Goal: Task Accomplishment & Management: Use online tool/utility

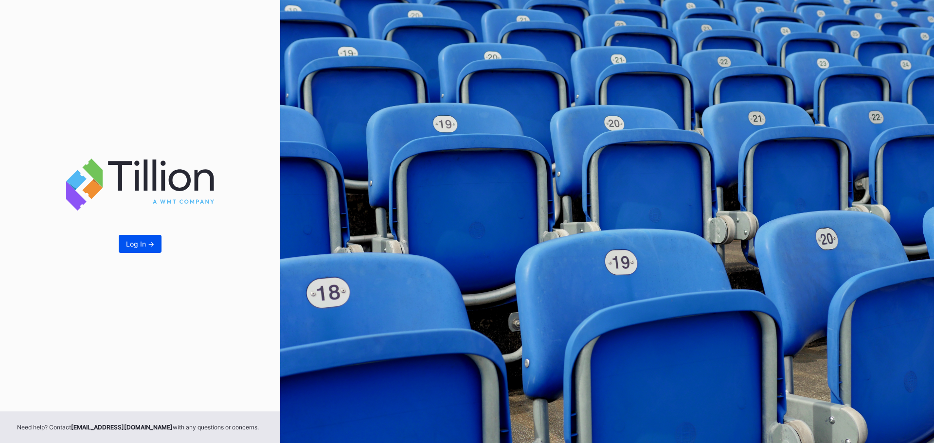
click at [129, 245] on div "Log In ->" at bounding box center [140, 244] width 28 height 8
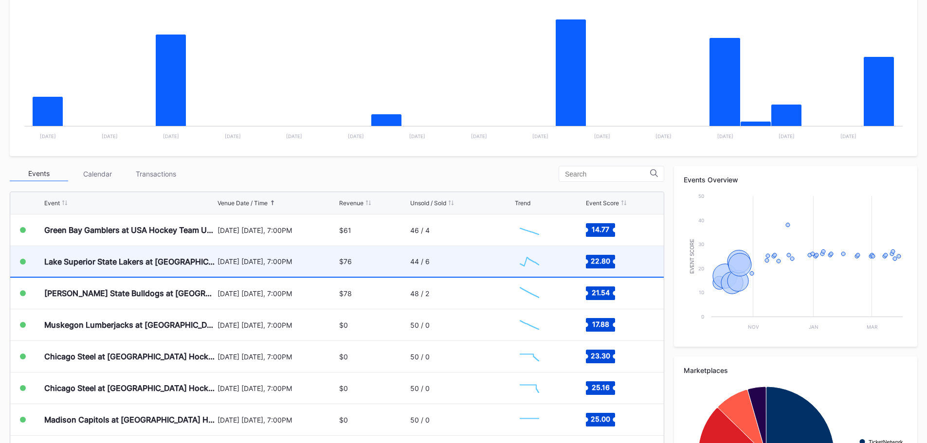
scroll to position [243, 0]
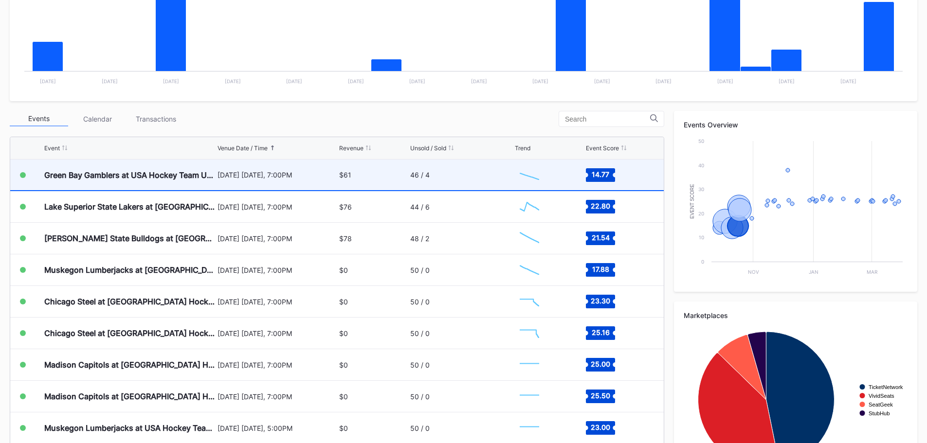
click at [361, 167] on div "$61" at bounding box center [373, 175] width 68 height 31
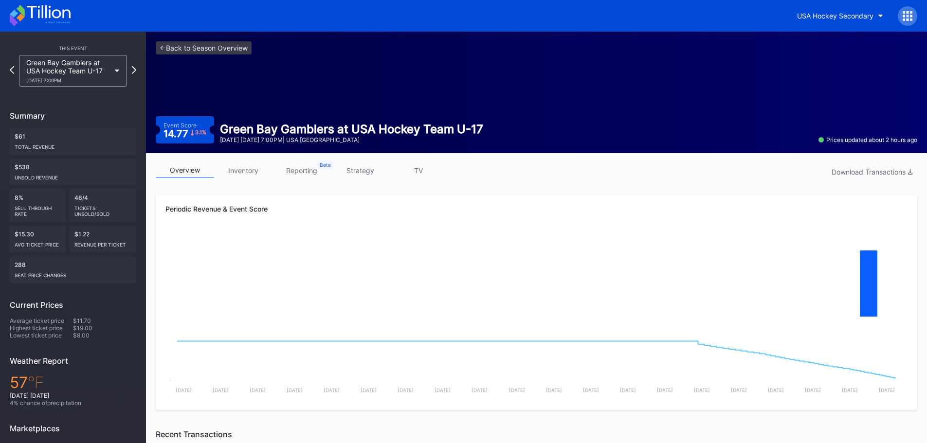
click at [252, 171] on link "inventory" at bounding box center [243, 170] width 58 height 15
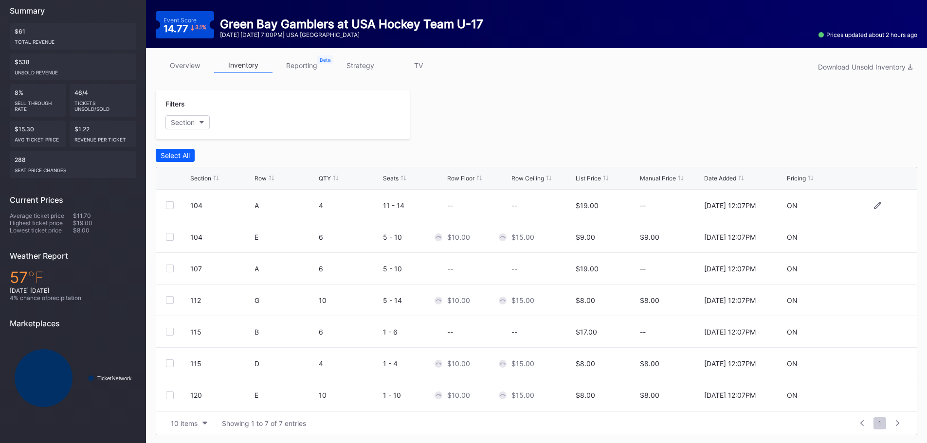
scroll to position [107, 0]
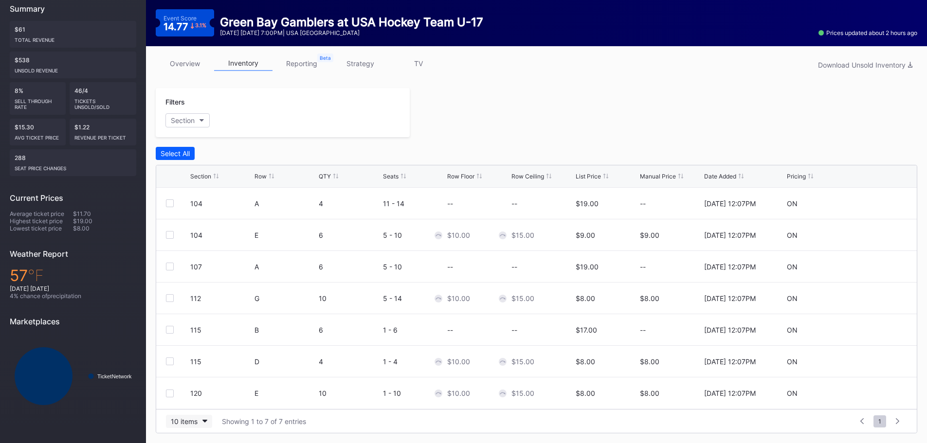
click at [202, 425] on button "10 items" at bounding box center [189, 421] width 46 height 13
click at [276, 425] on div "Showing 1 to 7 of 7 entries" at bounding box center [264, 421] width 84 height 8
click at [618, 119] on div at bounding box center [663, 112] width 507 height 49
click at [191, 62] on link "overview" at bounding box center [185, 63] width 58 height 15
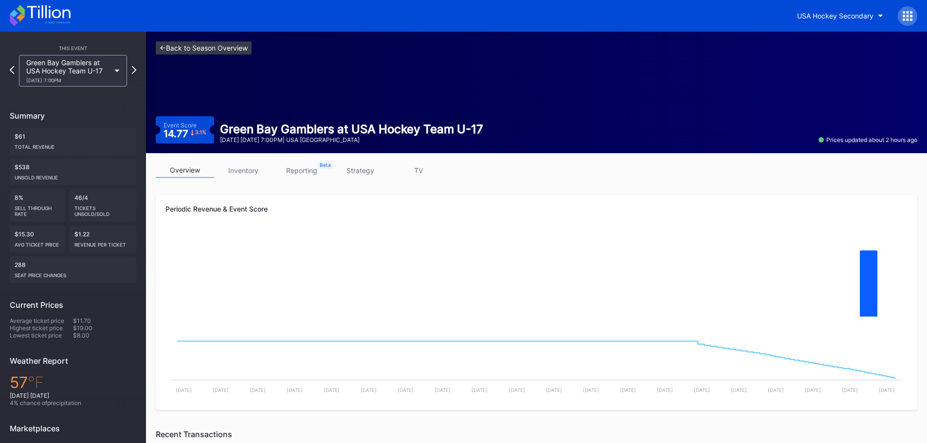
click at [231, 42] on link "<- Back to Season Overview" at bounding box center [204, 47] width 96 height 13
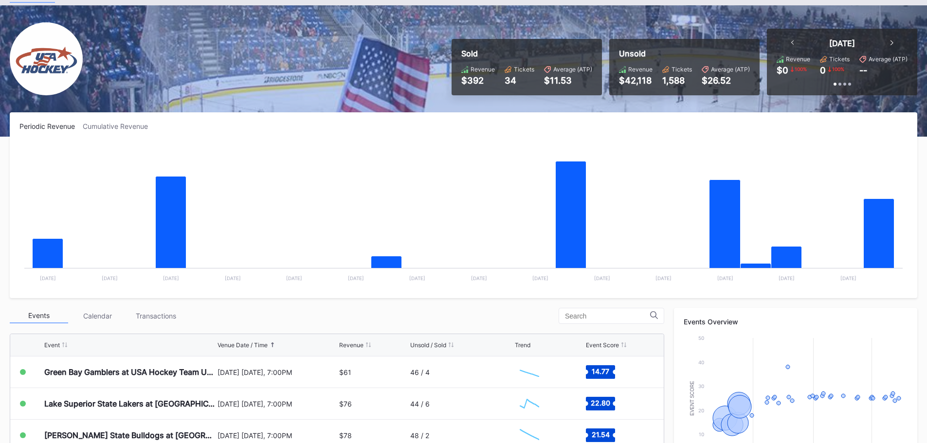
scroll to position [49, 0]
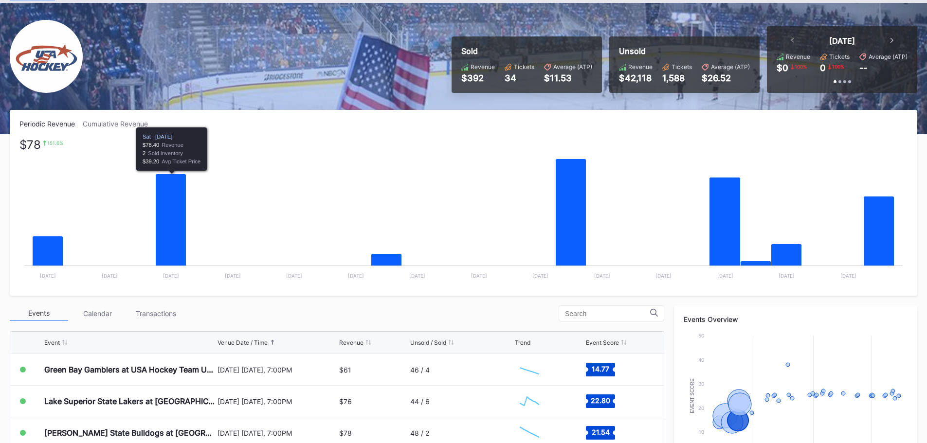
click at [166, 219] on icon "Chart title" at bounding box center [171, 226] width 31 height 104
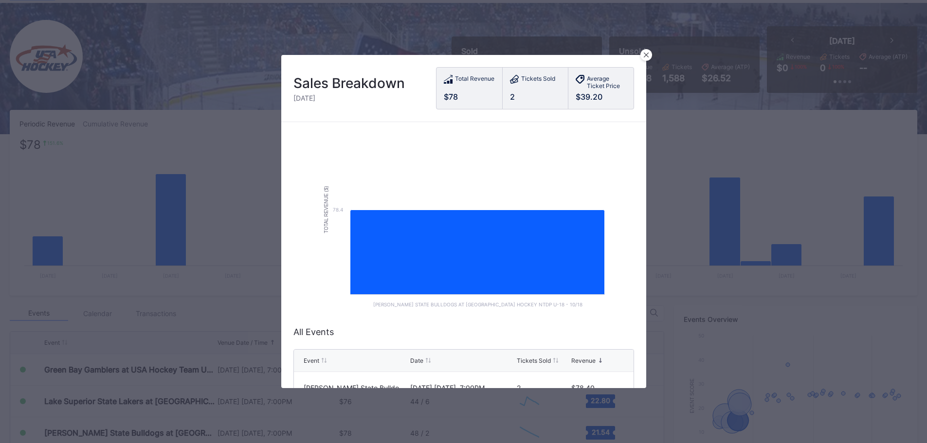
scroll to position [67, 0]
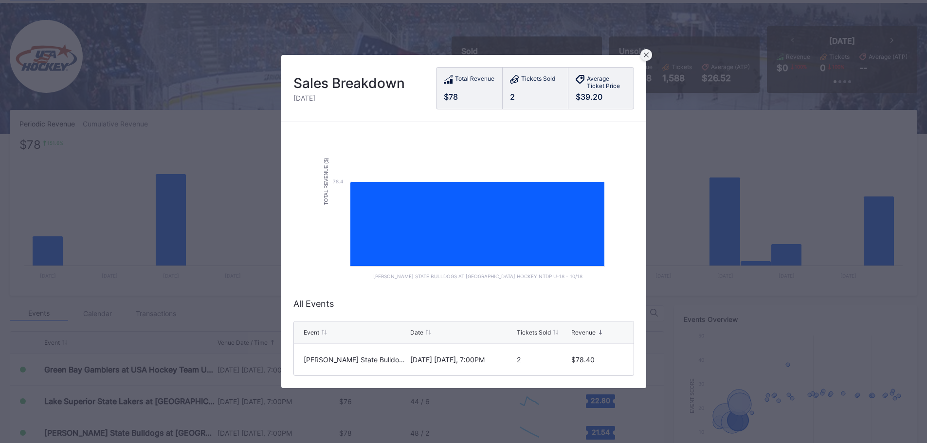
click at [646, 55] on icon at bounding box center [645, 55] width 5 height 5
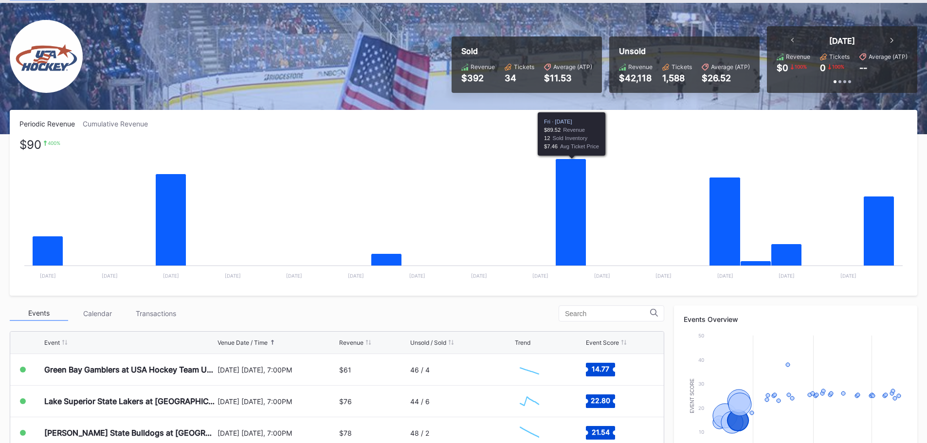
click at [580, 224] on icon "Chart title" at bounding box center [570, 218] width 31 height 119
click at [793, 38] on icon at bounding box center [792, 40] width 3 height 5
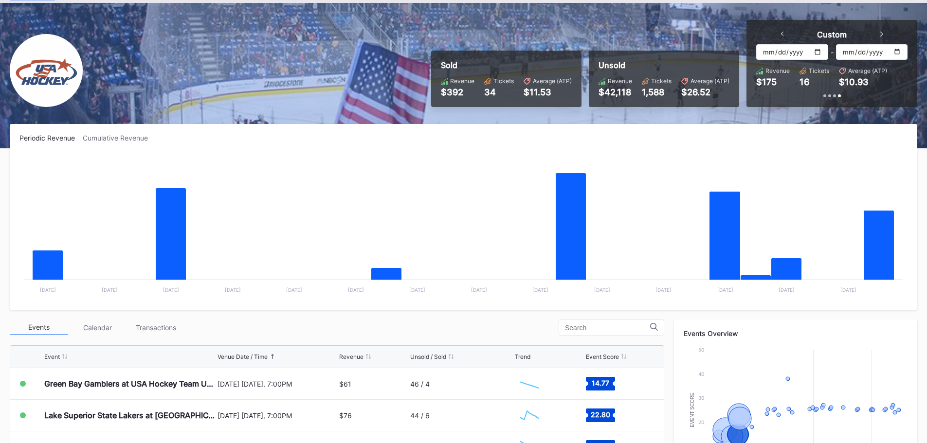
click at [780, 36] on div "Custom" at bounding box center [832, 35] width 122 height 10
click at [782, 31] on div at bounding box center [782, 35] width 3 height 10
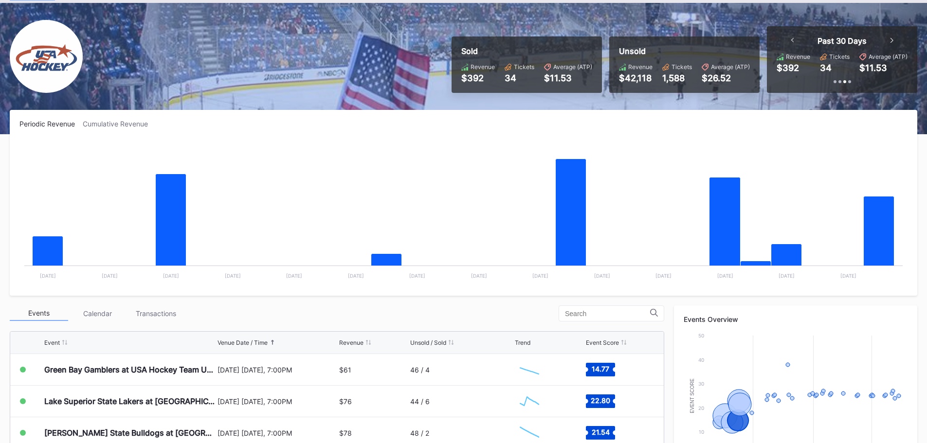
click at [791, 42] on icon at bounding box center [792, 40] width 3 height 5
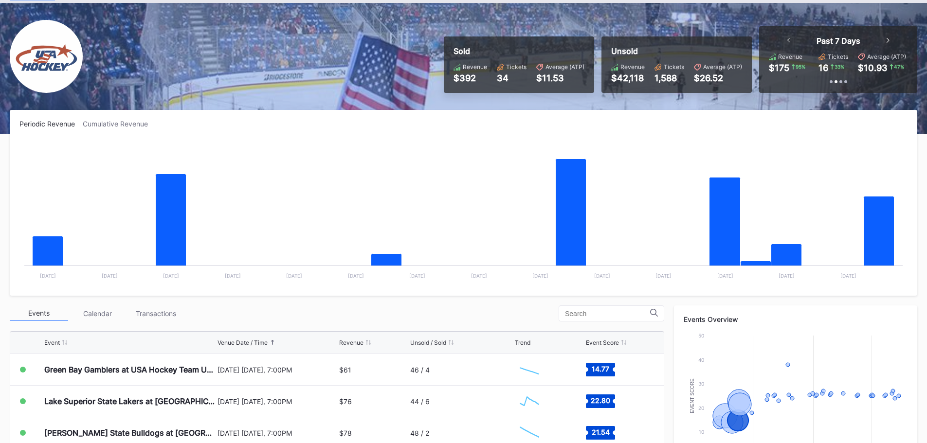
click at [788, 40] on icon at bounding box center [788, 40] width 3 height 5
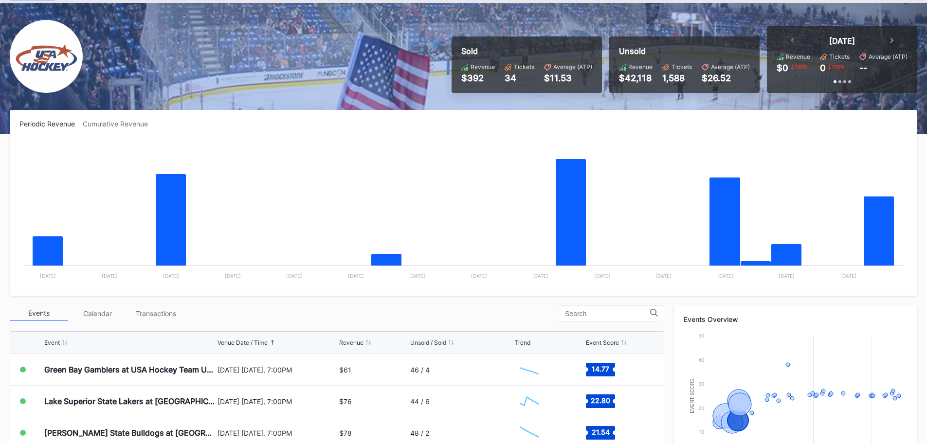
click at [889, 43] on div "[DATE]" at bounding box center [842, 41] width 122 height 10
click at [891, 39] on icon at bounding box center [891, 40] width 3 height 5
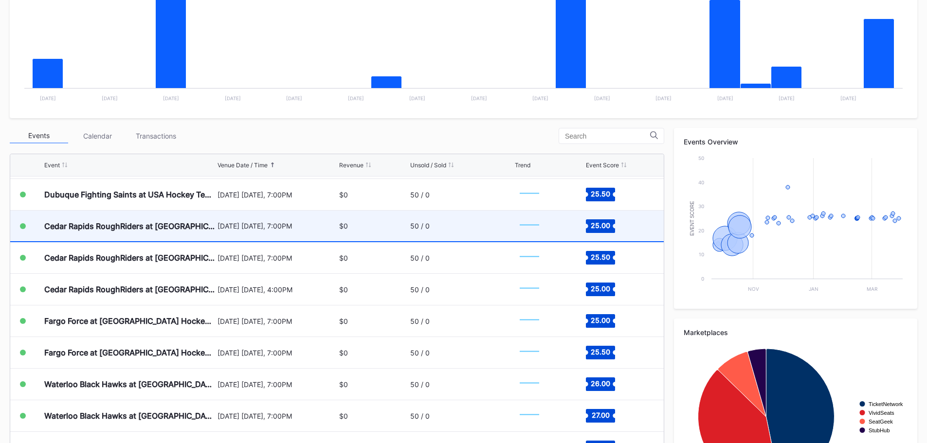
scroll to position [292, 0]
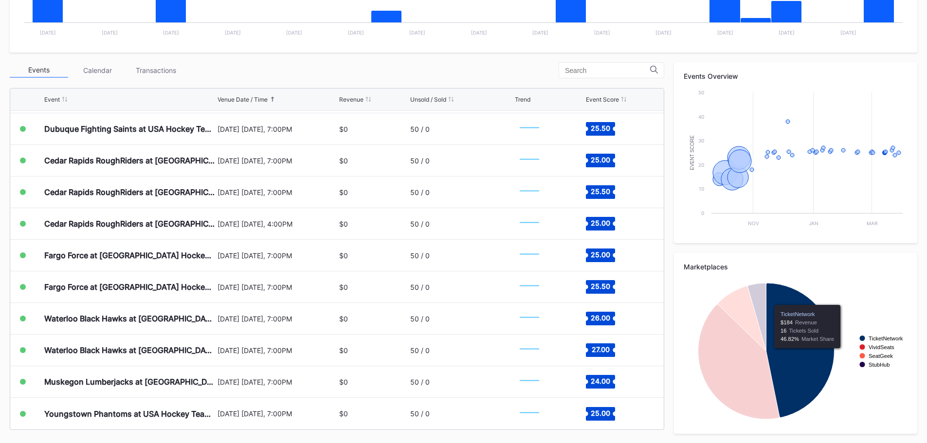
click at [807, 356] on icon "Chart title" at bounding box center [800, 350] width 68 height 135
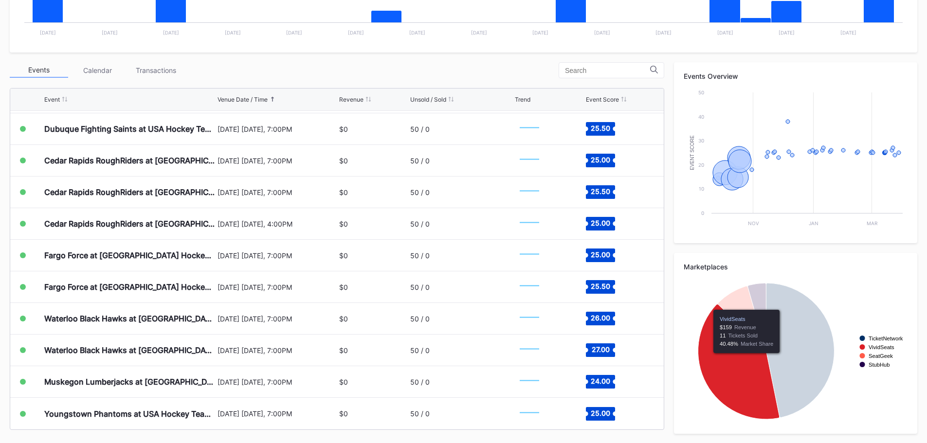
click at [746, 361] on icon "Chart title" at bounding box center [738, 361] width 81 height 115
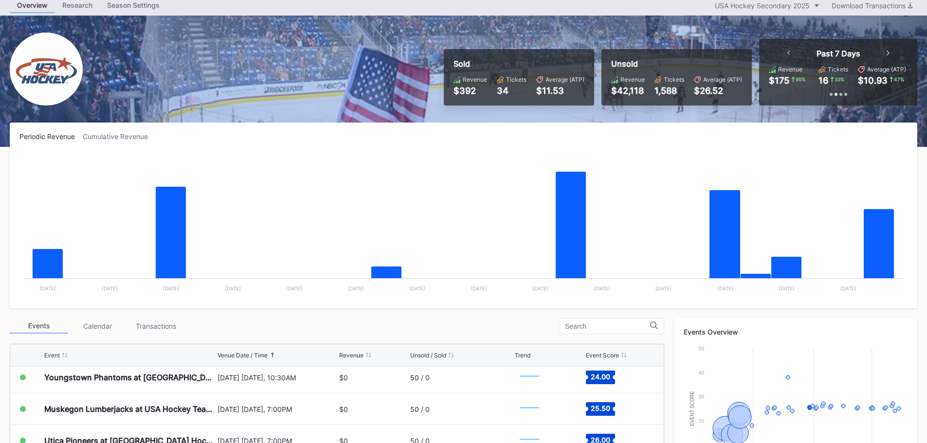
scroll to position [0, 0]
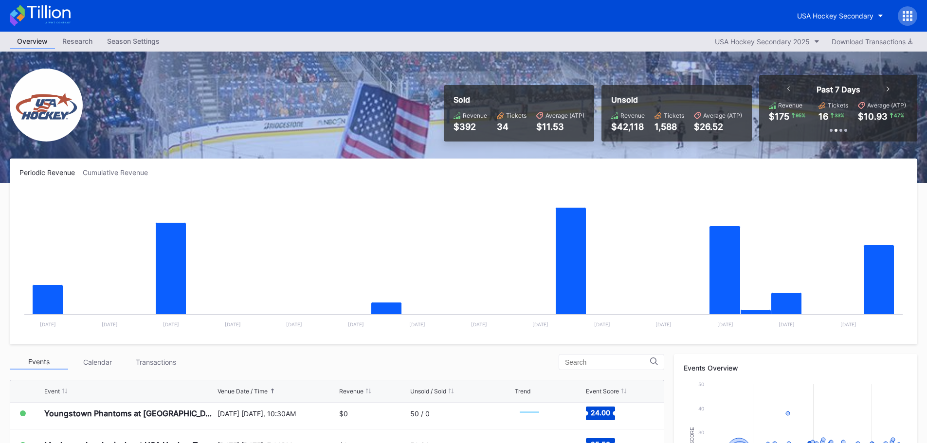
click at [139, 354] on div "Events Calendar Transactions" at bounding box center [337, 362] width 654 height 16
click at [159, 356] on div "Transactions" at bounding box center [155, 362] width 58 height 15
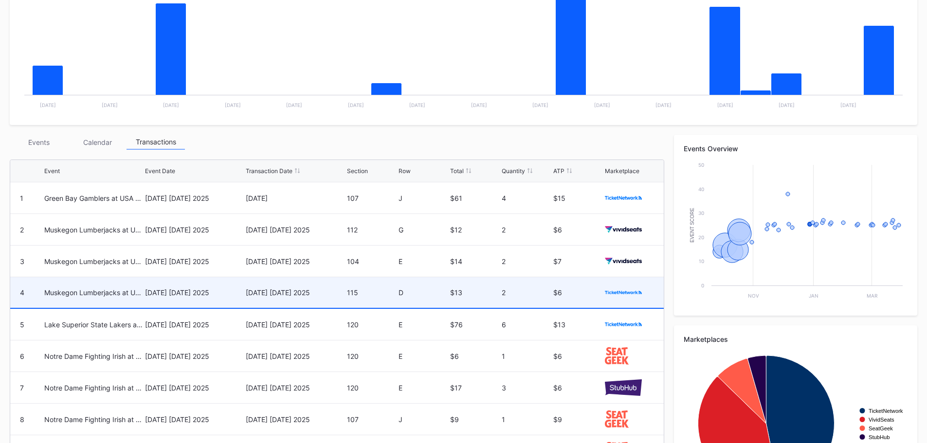
scroll to position [292, 0]
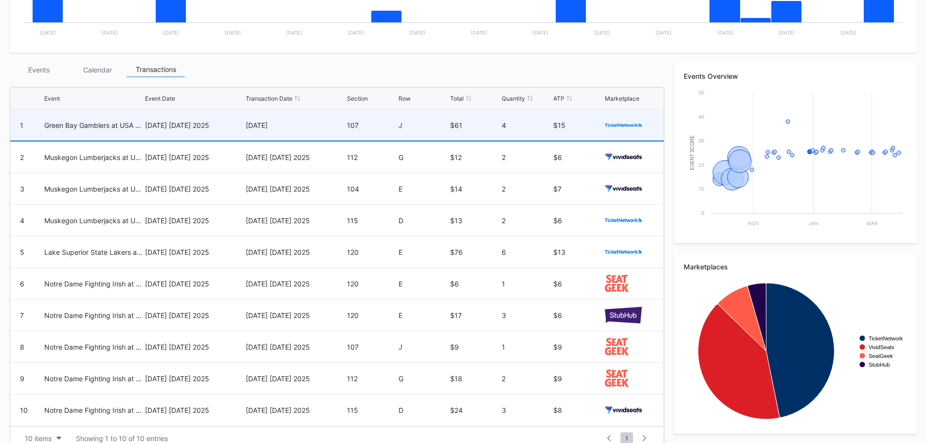
click at [299, 127] on div "[DATE]" at bounding box center [295, 125] width 98 height 8
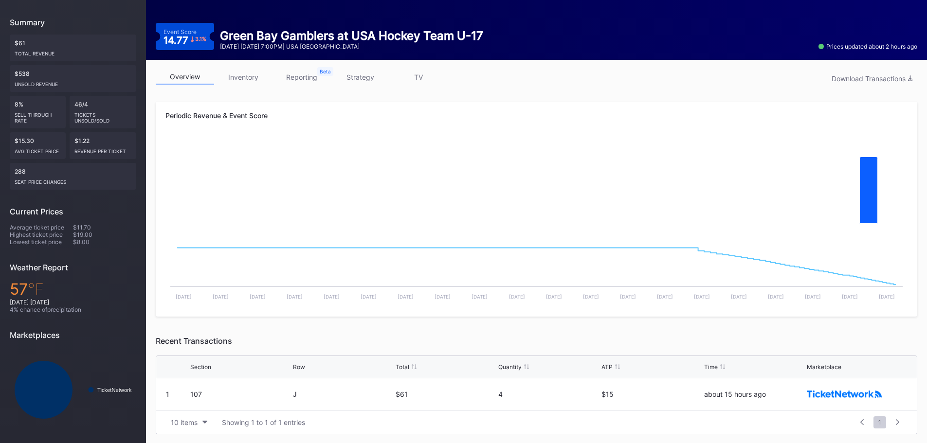
scroll to position [94, 0]
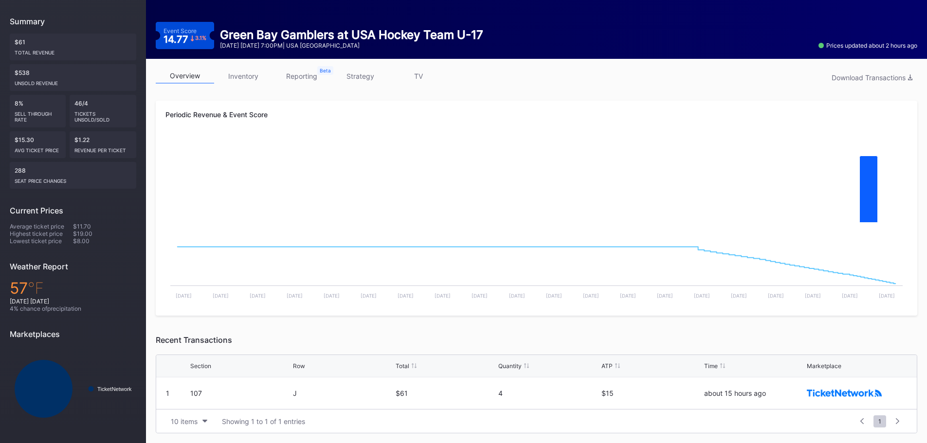
click at [439, 386] on div "$61" at bounding box center [445, 393] width 100 height 32
click at [888, 79] on div "Download Transactions" at bounding box center [871, 77] width 81 height 8
click at [538, 64] on div "overview inventory reporting strategy TV Download Transactions Periodic Revenue…" at bounding box center [536, 251] width 781 height 384
click at [407, 75] on link "TV" at bounding box center [418, 76] width 58 height 15
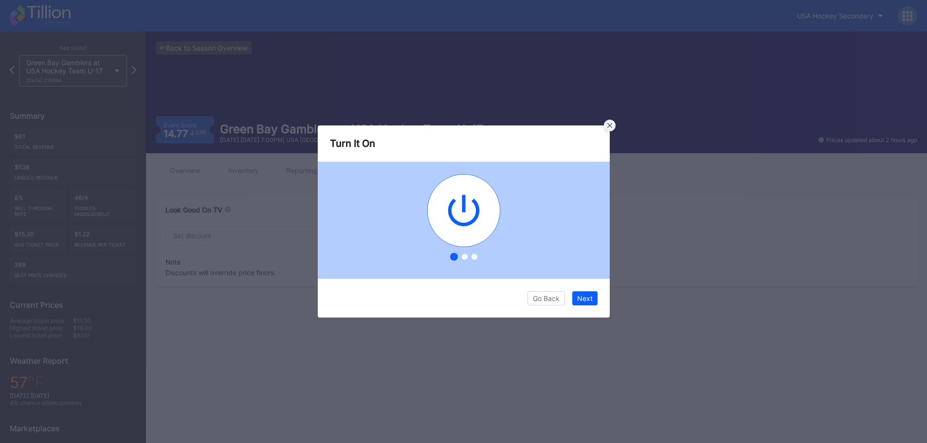
click at [611, 123] on div at bounding box center [610, 126] width 12 height 12
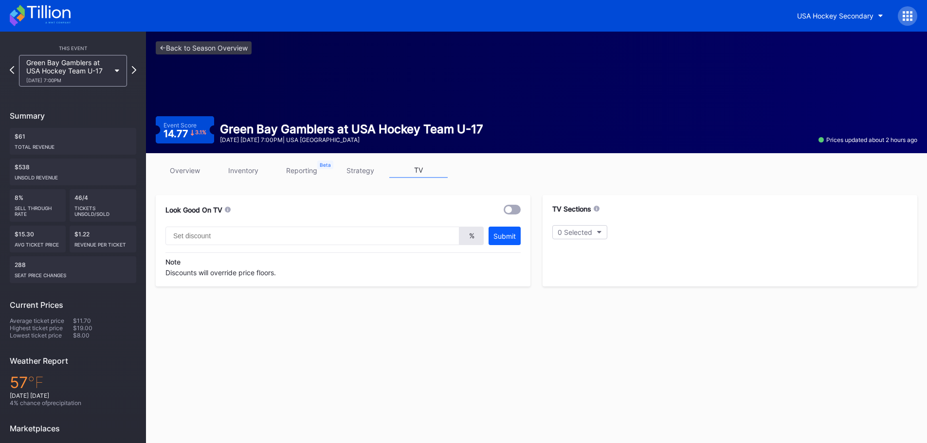
click at [30, 17] on icon at bounding box center [40, 15] width 61 height 21
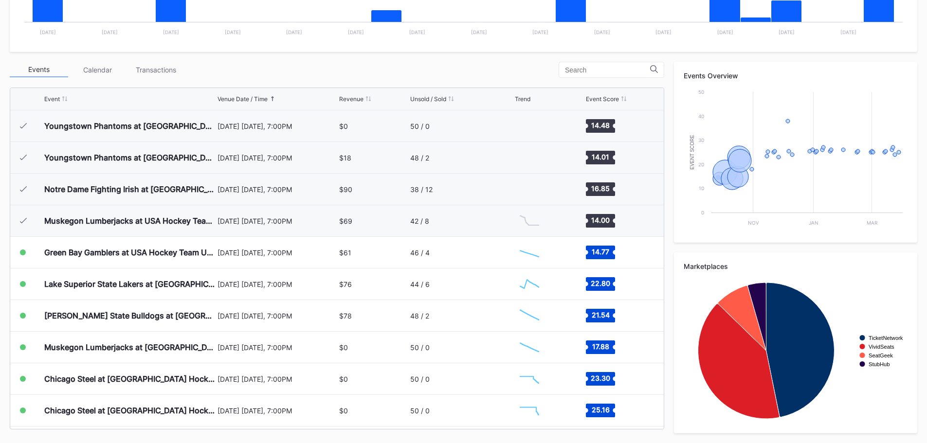
click at [100, 67] on div "Calendar" at bounding box center [97, 69] width 58 height 15
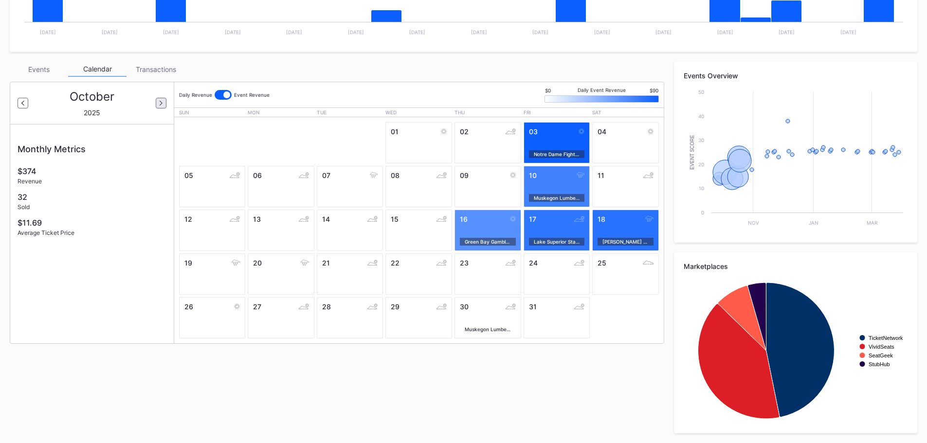
click at [158, 102] on div at bounding box center [161, 103] width 11 height 11
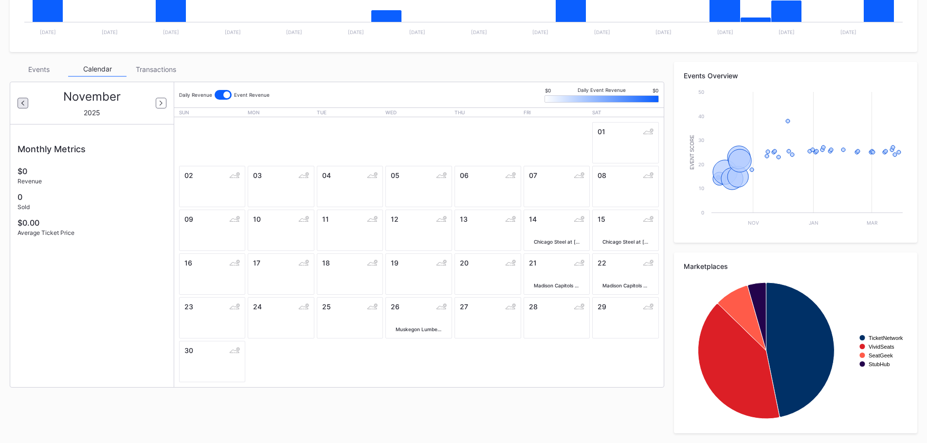
click at [20, 102] on div at bounding box center [23, 103] width 11 height 11
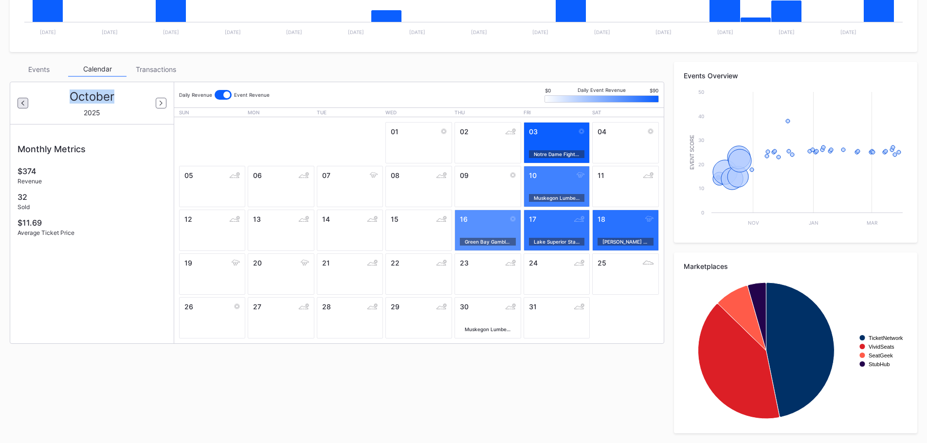
click at [20, 102] on div at bounding box center [23, 103] width 11 height 11
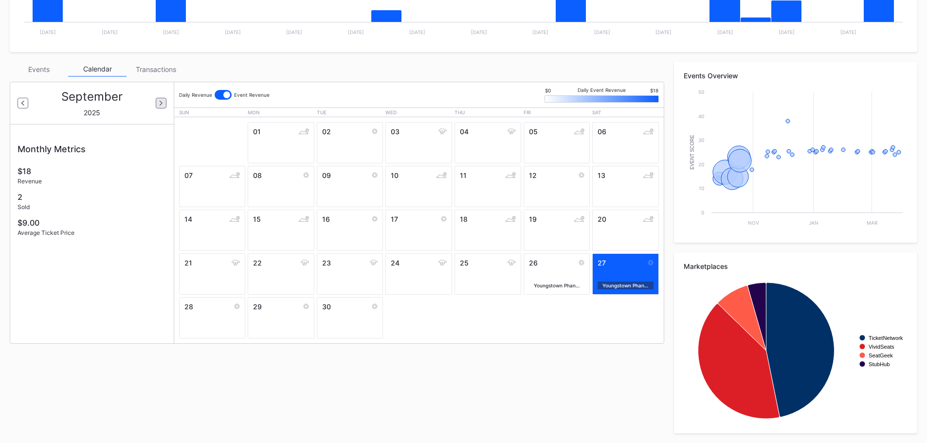
click at [165, 101] on div at bounding box center [161, 103] width 11 height 11
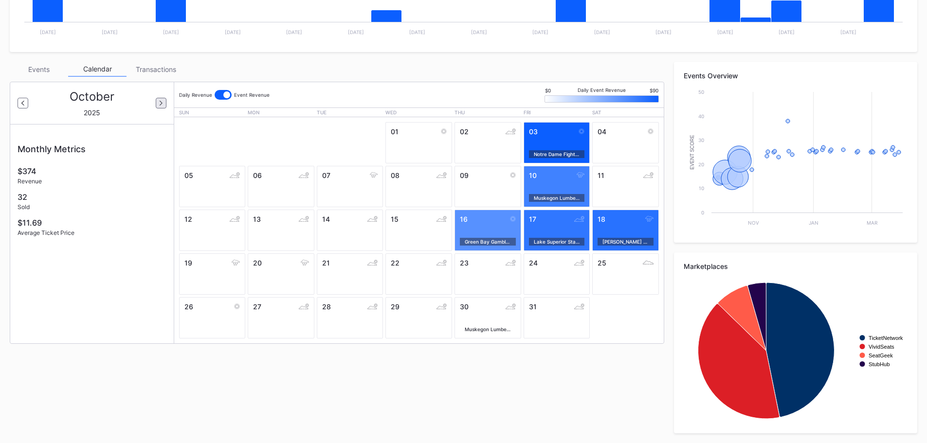
click at [165, 101] on div at bounding box center [161, 103] width 11 height 11
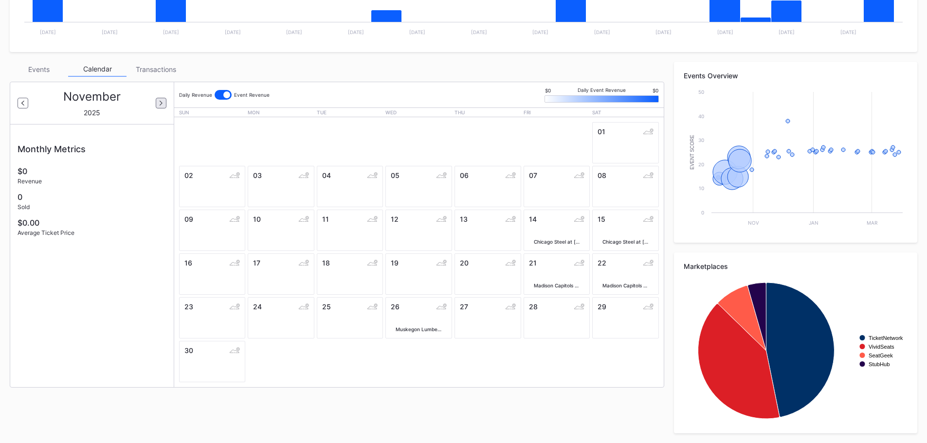
click at [165, 101] on div at bounding box center [161, 103] width 11 height 11
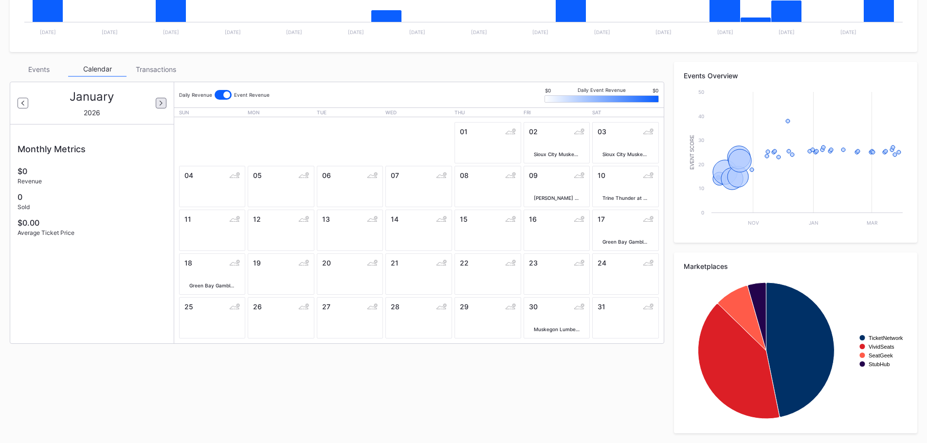
click at [165, 101] on div at bounding box center [161, 103] width 11 height 11
click at [23, 97] on div "[DATE]" at bounding box center [91, 103] width 163 height 42
click at [19, 101] on div at bounding box center [23, 103] width 11 height 11
